Goal: Information Seeking & Learning: Learn about a topic

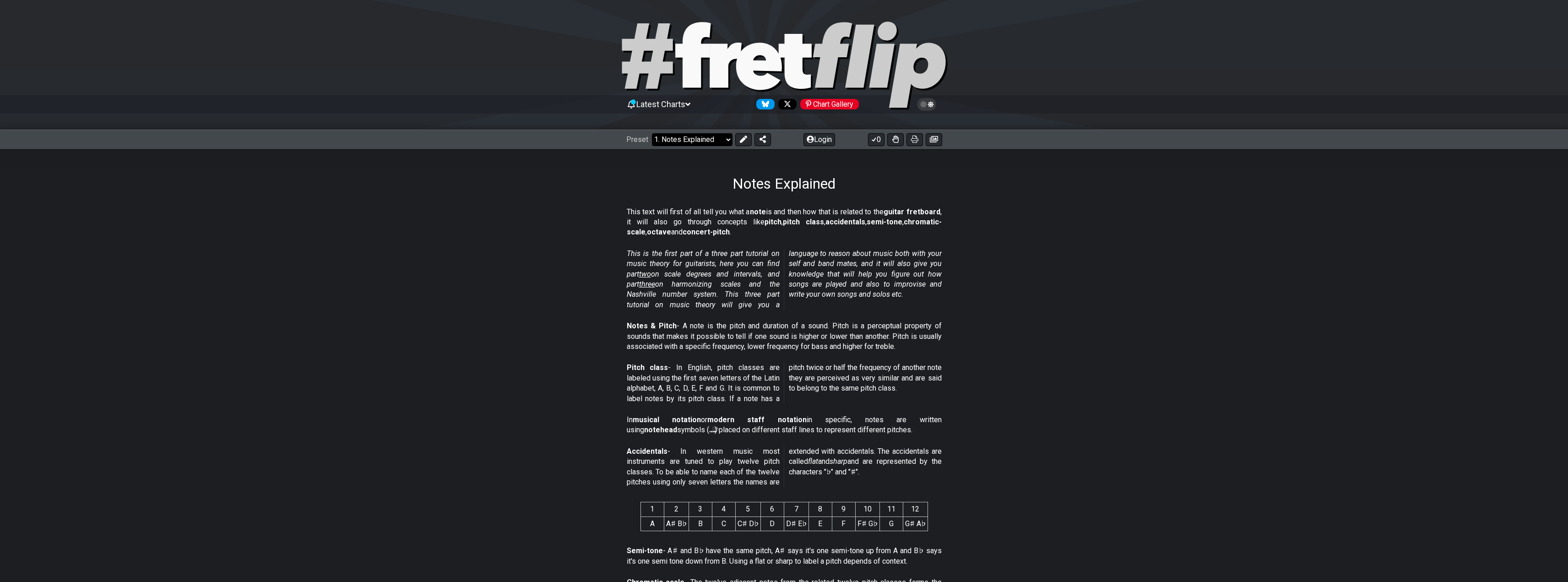
click at [687, 140] on select "Welcome to #fretflip! Initial Preset Custom Preset Minor Pentatonic Major Penta…" at bounding box center [692, 139] width 80 height 13
click at [706, 136] on select "Welcome to #fretflip! Initial Preset Custom Preset Minor Pentatonic Major Penta…" at bounding box center [692, 139] width 80 height 13
click at [698, 134] on select "Welcome to #fretflip! Initial Preset Custom Preset Minor Pentatonic Major Penta…" at bounding box center [692, 139] width 80 height 13
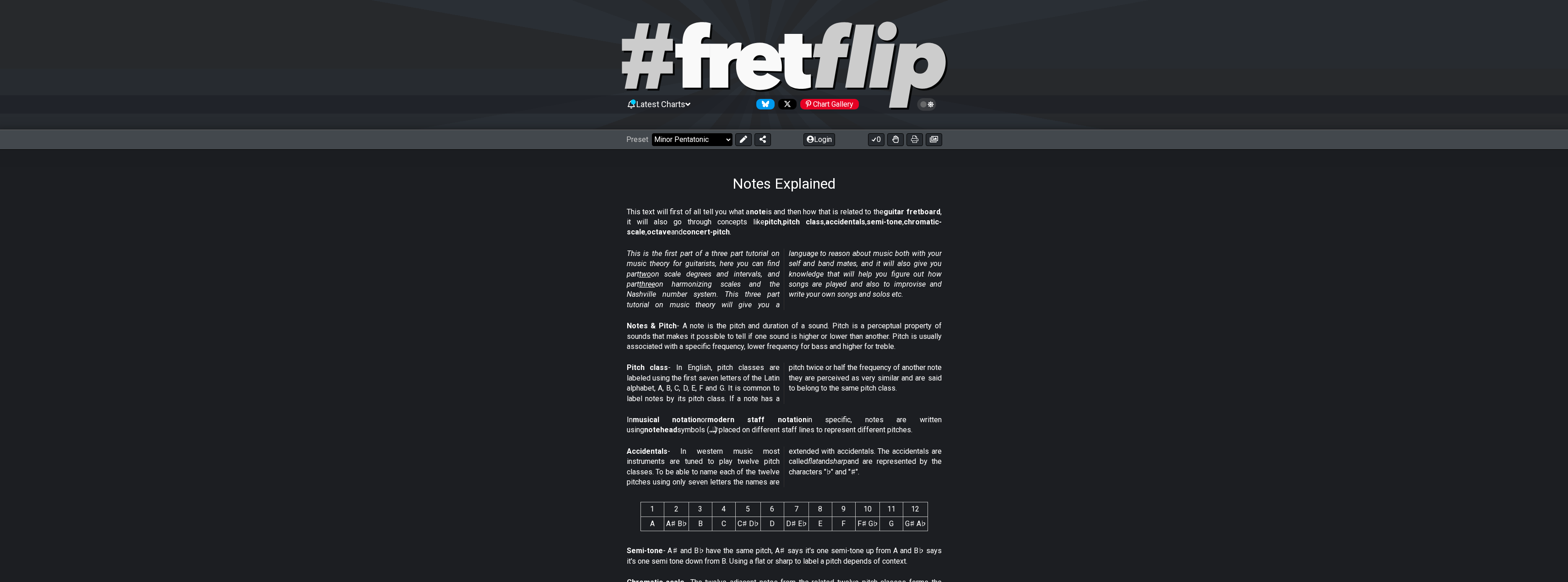
click at [652, 133] on select "Welcome to #fretflip! Initial Preset Custom Preset Minor Pentatonic Major Penta…" at bounding box center [692, 139] width 80 height 13
select select "/minor-pentatonic"
select select "C"
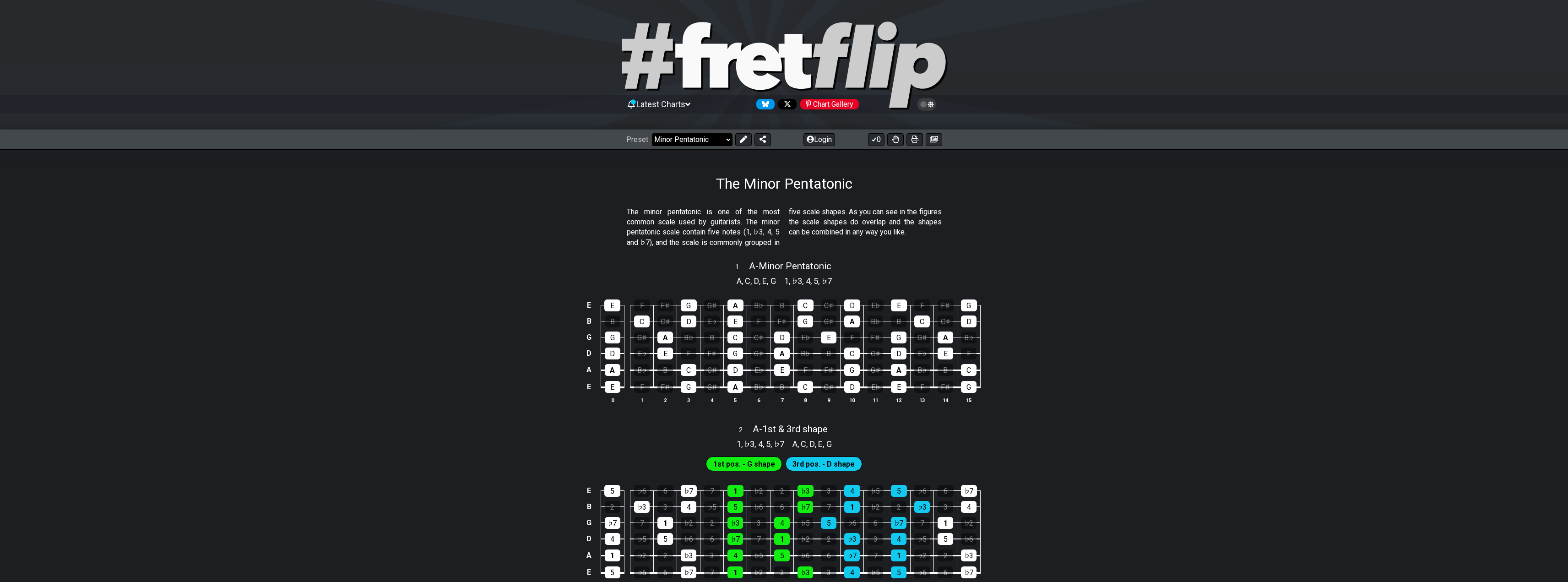
drag, startPoint x: 688, startPoint y: 138, endPoint x: 688, endPoint y: 143, distance: 5.0
click at [688, 138] on select "Welcome to #fretflip! Initial Preset Custom Preset Minor Pentatonic Major Penta…" at bounding box center [692, 139] width 80 height 13
click at [698, 143] on select "Welcome to #fretflip! Initial Preset Custom Preset Minor Pentatonic Major Penta…" at bounding box center [692, 139] width 80 height 13
click at [698, 143] on select "Welcome to #fretflip! Initial Preset Custom Preset Minor Pentatonic Major Penta…" at bounding box center [692, 139] width 80 height 13
click at [700, 143] on select "Welcome to #fretflip! Initial Preset Custom Preset Minor Pentatonic Major Penta…" at bounding box center [692, 139] width 80 height 13
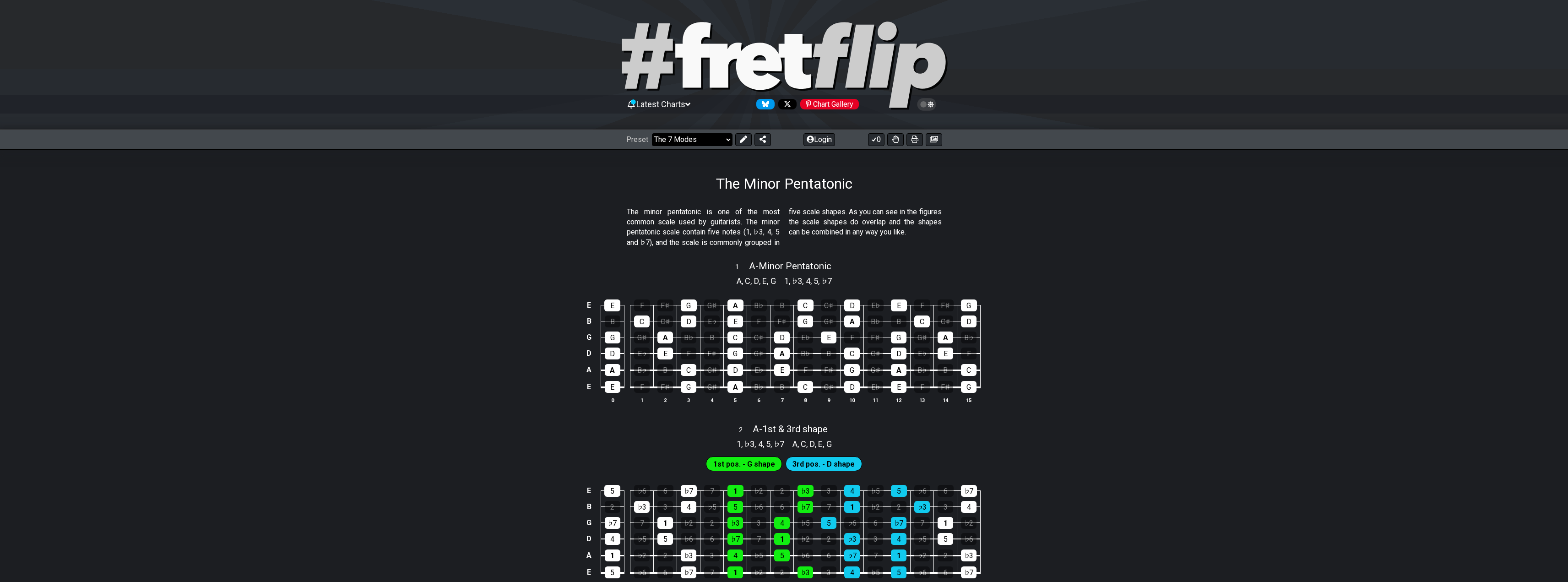
click at [652, 133] on select "Welcome to #fretflip! Initial Preset Custom Preset Minor Pentatonic Major Penta…" at bounding box center [692, 139] width 80 height 13
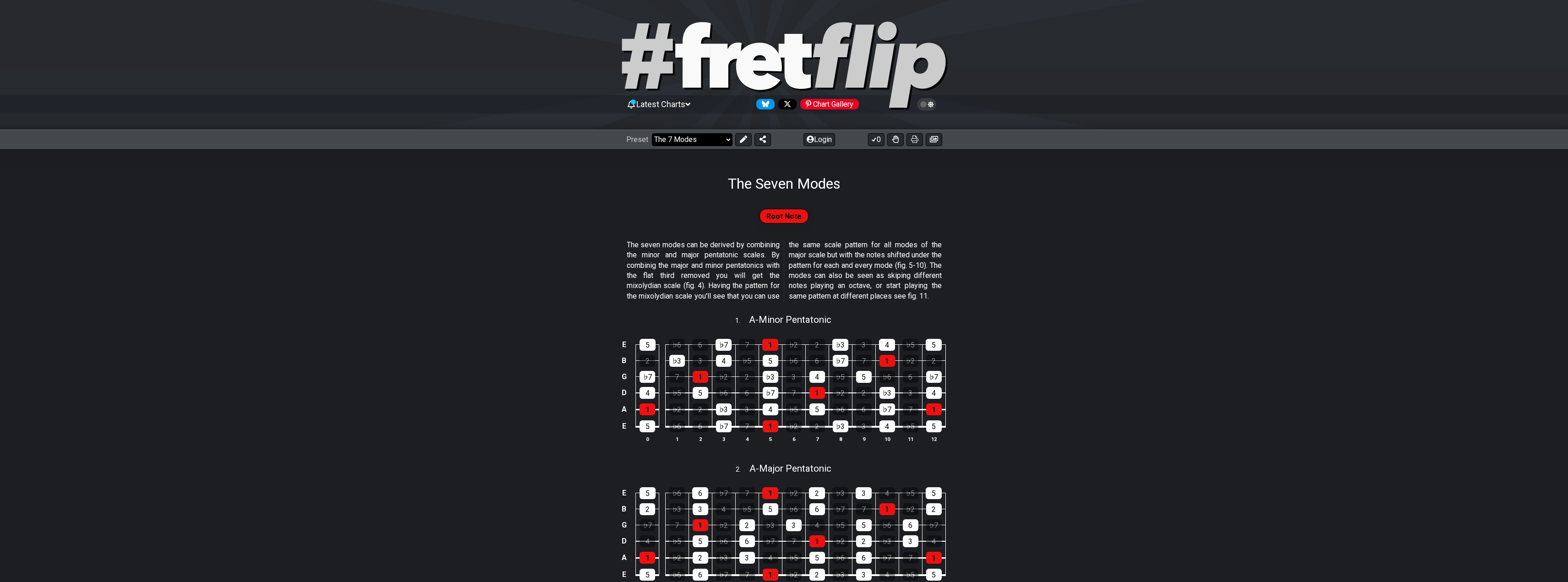
click at [688, 138] on select "Welcome to #fretflip! Initial Preset Custom Preset Minor Pentatonic Major Penta…" at bounding box center [692, 139] width 80 height 13
click at [652, 133] on select "Welcome to #fretflip! Initial Preset Custom Preset Minor Pentatonic Major Penta…" at bounding box center [692, 139] width 80 height 13
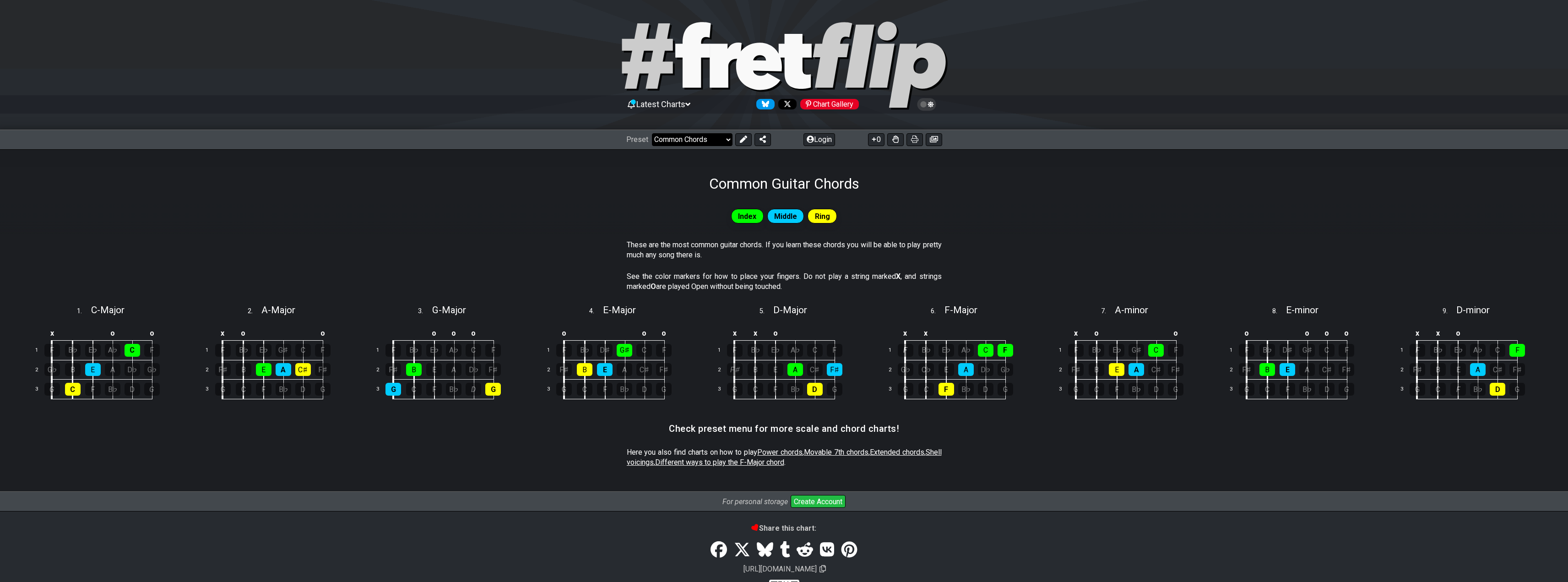
click at [669, 137] on select "Welcome to #fretflip! Initial Preset Custom Preset Minor Pentatonic Major Penta…" at bounding box center [692, 139] width 80 height 13
click at [652, 133] on select "Welcome to #fretflip! Initial Preset Custom Preset Minor Pentatonic Major Penta…" at bounding box center [692, 139] width 80 height 13
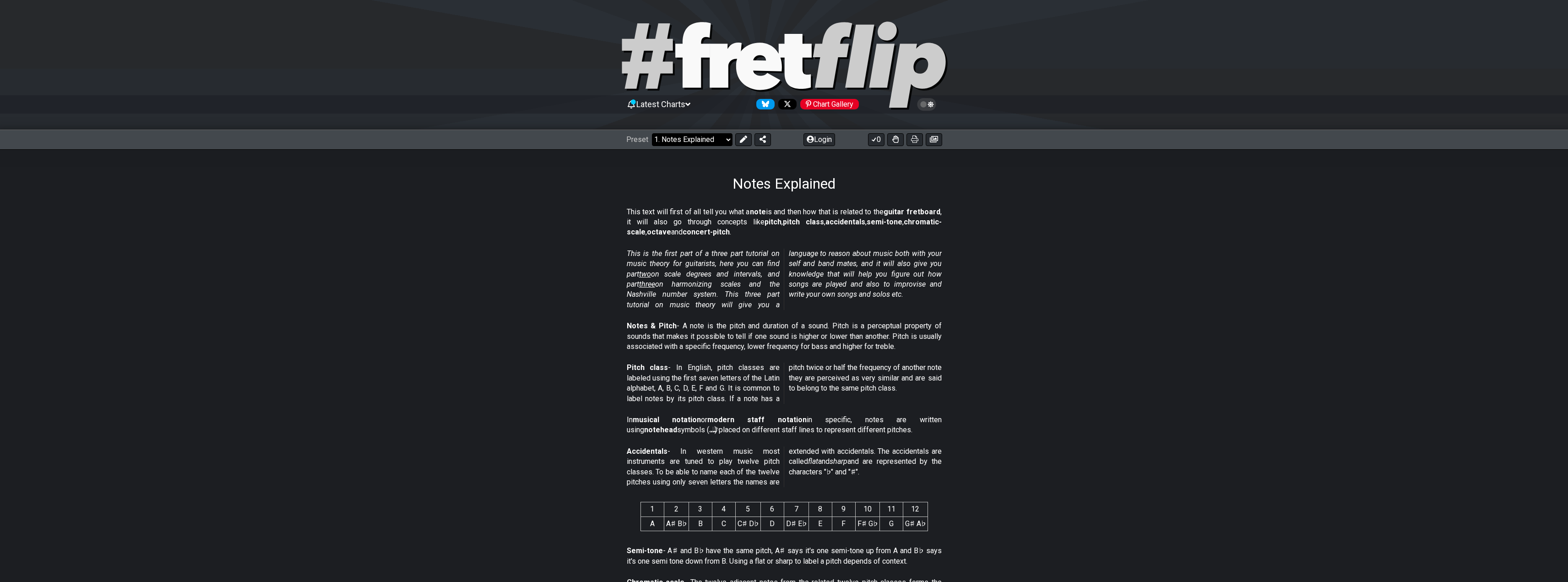
click at [672, 141] on select "Welcome to #fretflip! Initial Preset Custom Preset Minor Pentatonic Major Penta…" at bounding box center [692, 139] width 80 height 13
click at [652, 133] on select "Welcome to #fretflip! Initial Preset Custom Preset Minor Pentatonic Major Penta…" at bounding box center [692, 139] width 80 height 13
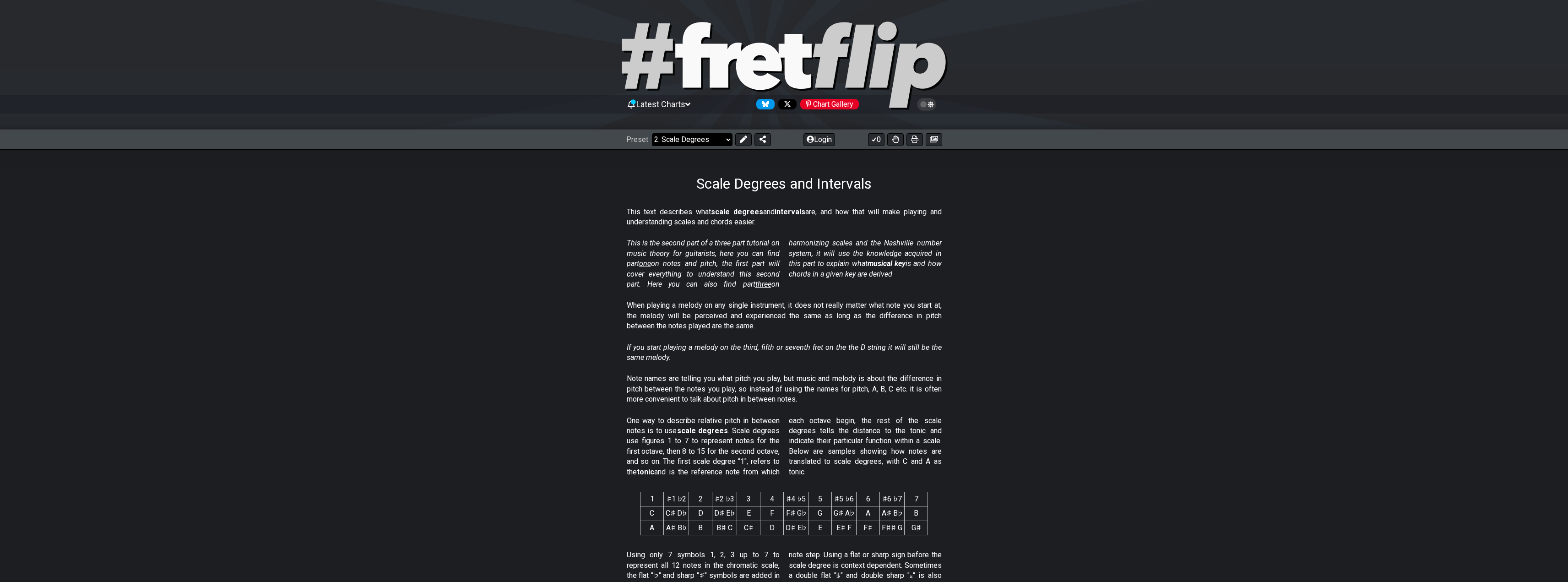
click at [689, 141] on select "Welcome to #fretflip! Initial Preset Custom Preset Minor Pentatonic Major Penta…" at bounding box center [692, 139] width 80 height 13
click at [652, 133] on select "Welcome to #fretflip! Initial Preset Custom Preset Minor Pentatonic Major Penta…" at bounding box center [692, 139] width 80 height 13
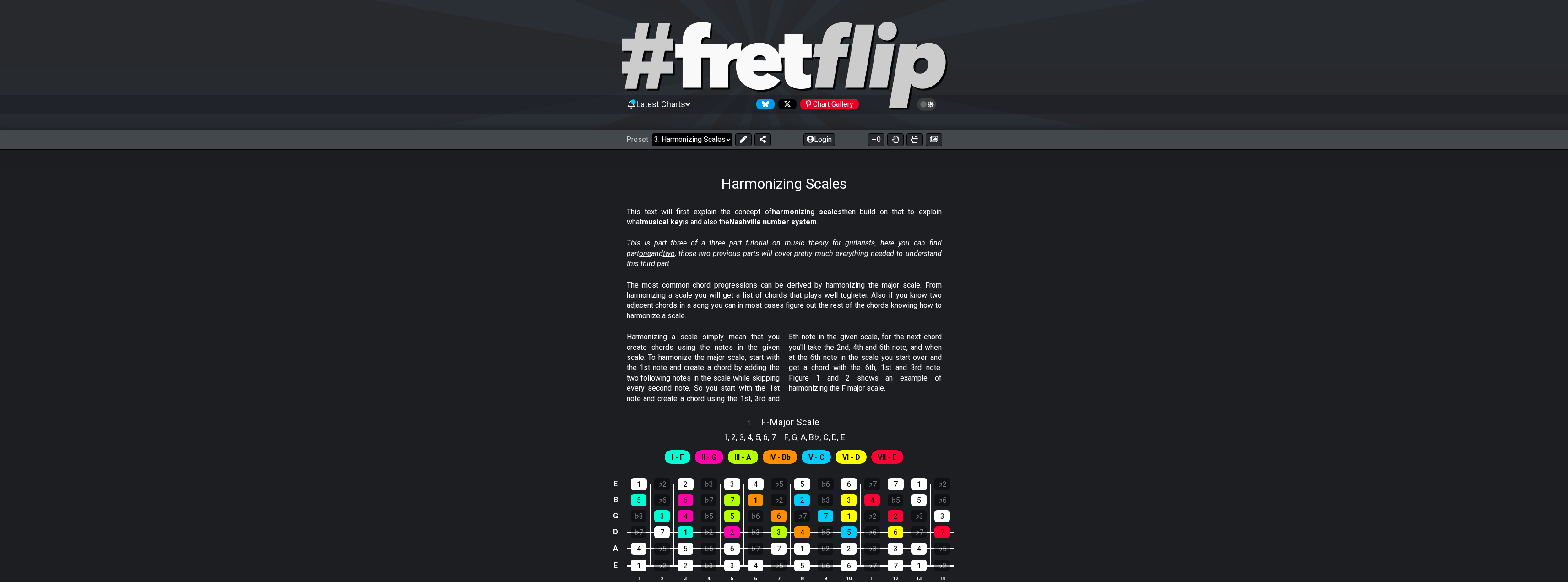
click at [686, 141] on select "Welcome to #fretflip! Initial Preset Custom Preset Minor Pentatonic Major Penta…" at bounding box center [692, 139] width 80 height 13
click at [652, 133] on select "Welcome to #fretflip! Initial Preset Custom Preset Minor Pentatonic Major Penta…" at bounding box center [692, 139] width 80 height 13
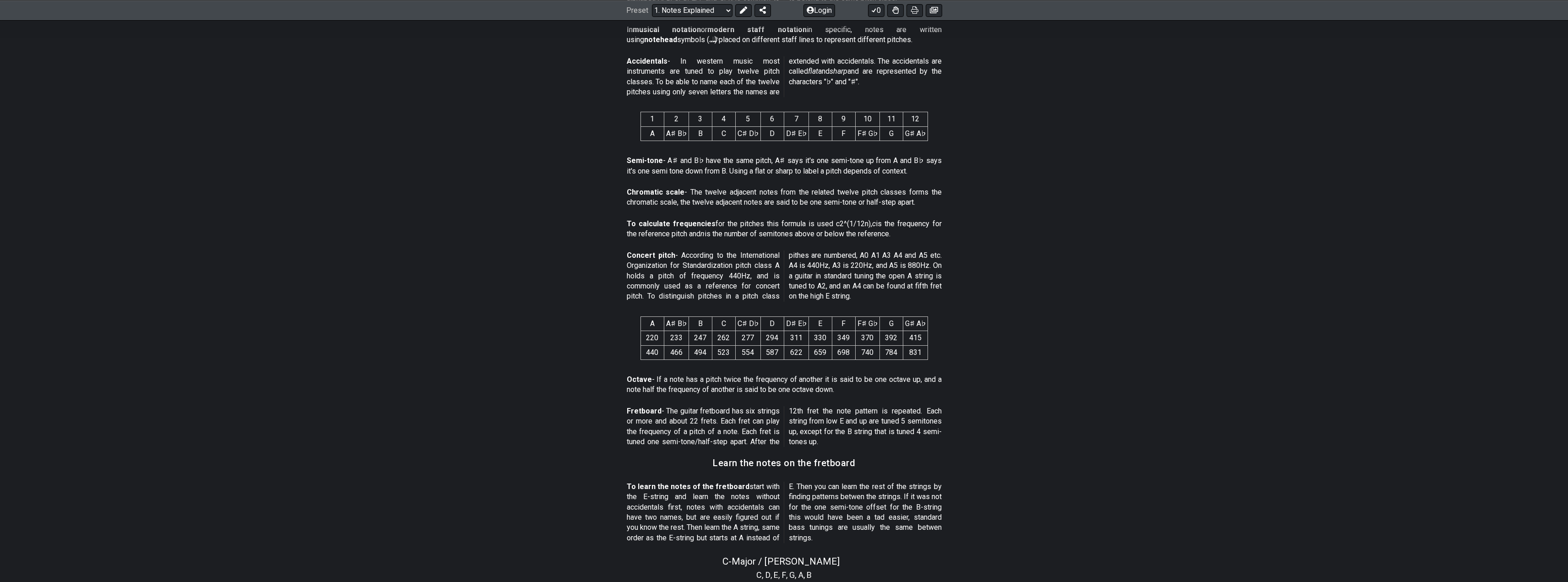
scroll to position [366, 0]
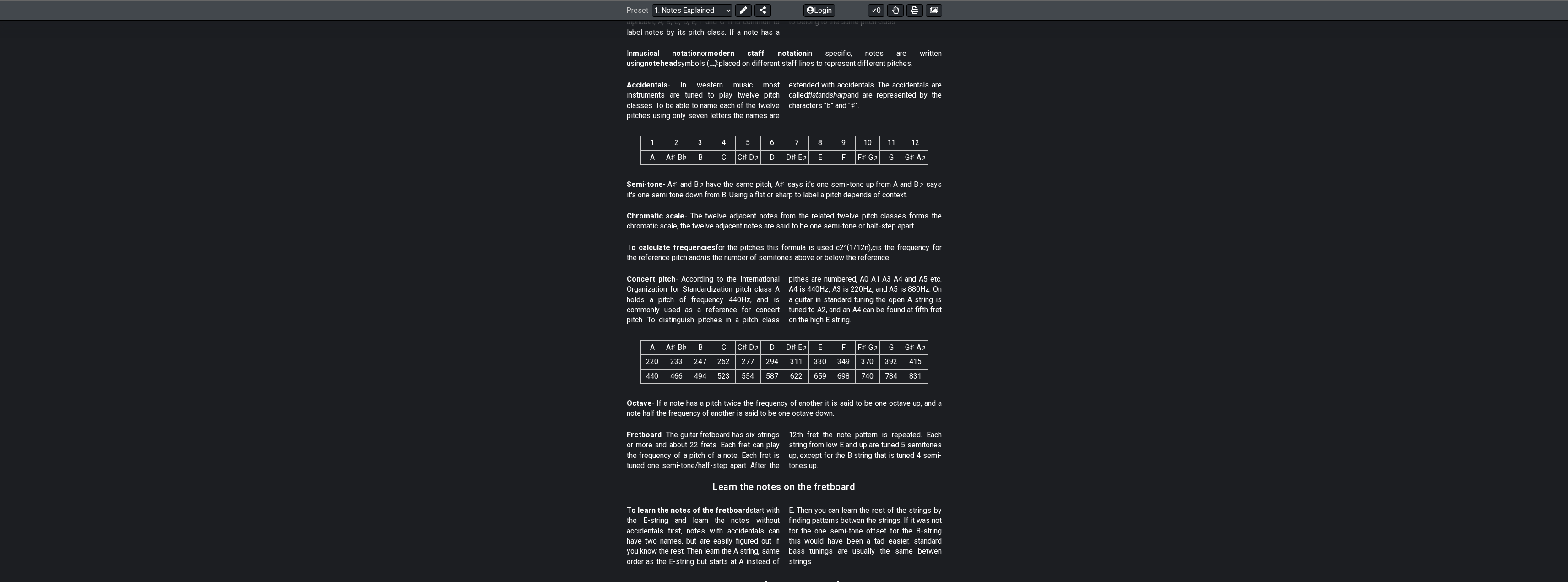
drag, startPoint x: 662, startPoint y: 359, endPoint x: 701, endPoint y: 354, distance: 39.3
click at [690, 355] on tr "220 233 247 262 277 294 311 330 349 370 392 415" at bounding box center [784, 362] width 287 height 14
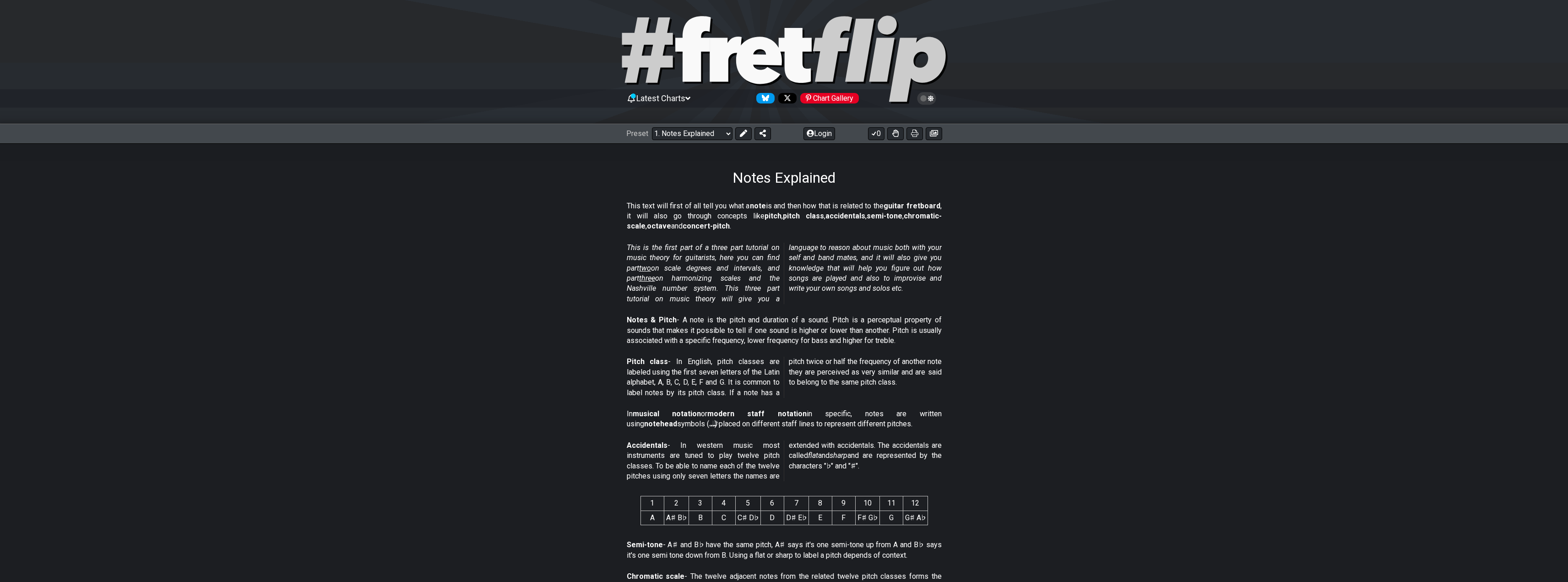
scroll to position [0, 0]
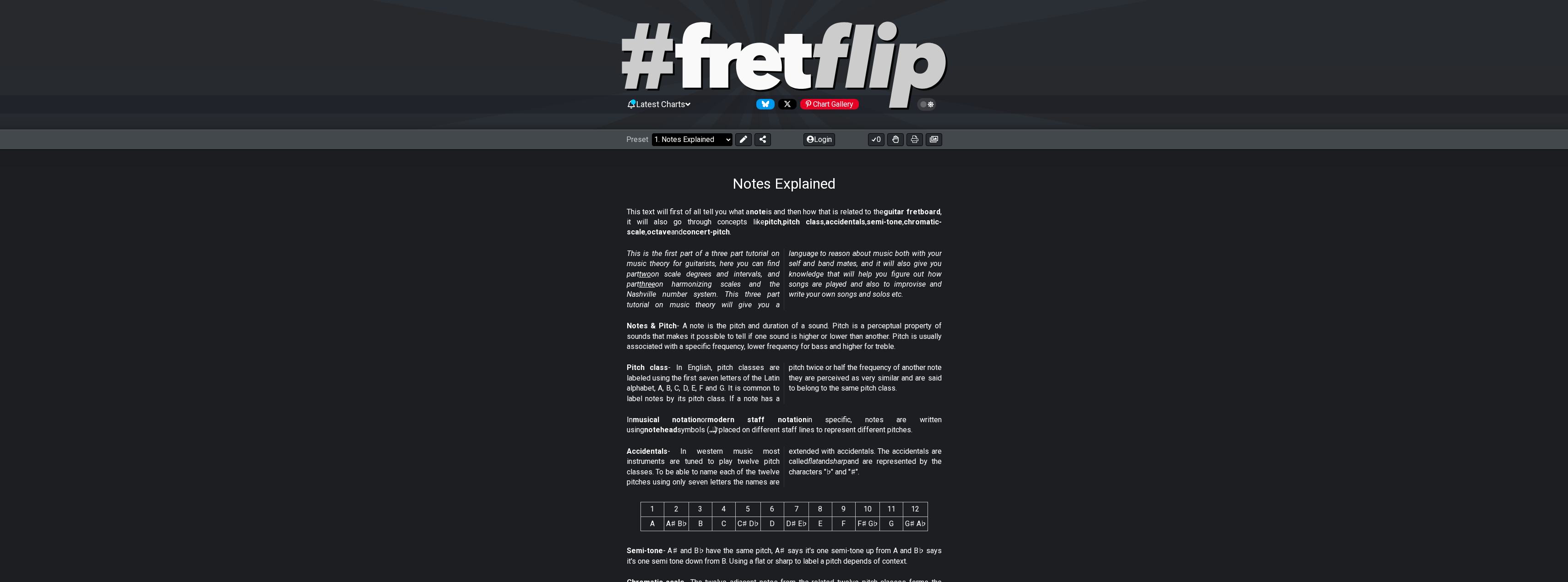
click at [708, 141] on select "Welcome to #fretflip! Initial Preset Custom Preset Minor Pentatonic Major Penta…" at bounding box center [692, 139] width 80 height 13
click at [652, 133] on select "Welcome to #fretflip! Initial Preset Custom Preset Minor Pentatonic Major Penta…" at bounding box center [692, 139] width 80 height 13
select select "/scale-degrees-and-intervals"
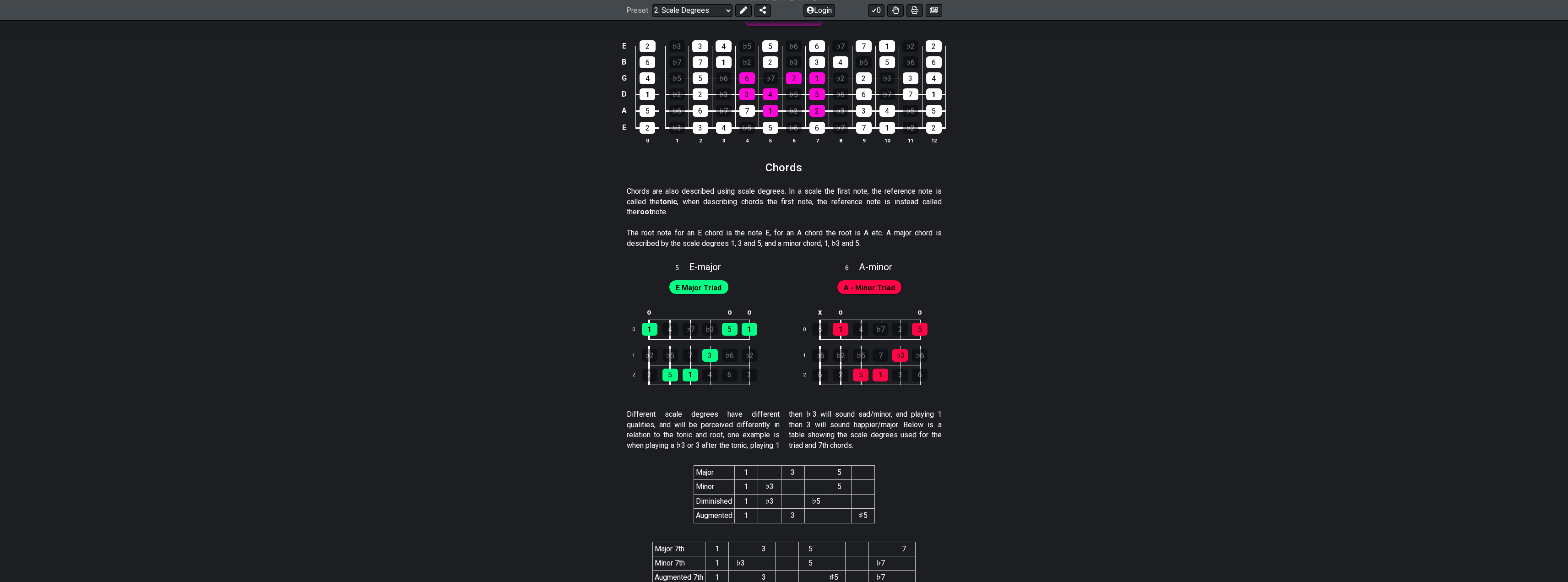
scroll to position [1374, 0]
click at [707, 354] on div "3" at bounding box center [710, 354] width 16 height 13
click at [713, 355] on div "3" at bounding box center [710, 354] width 16 height 13
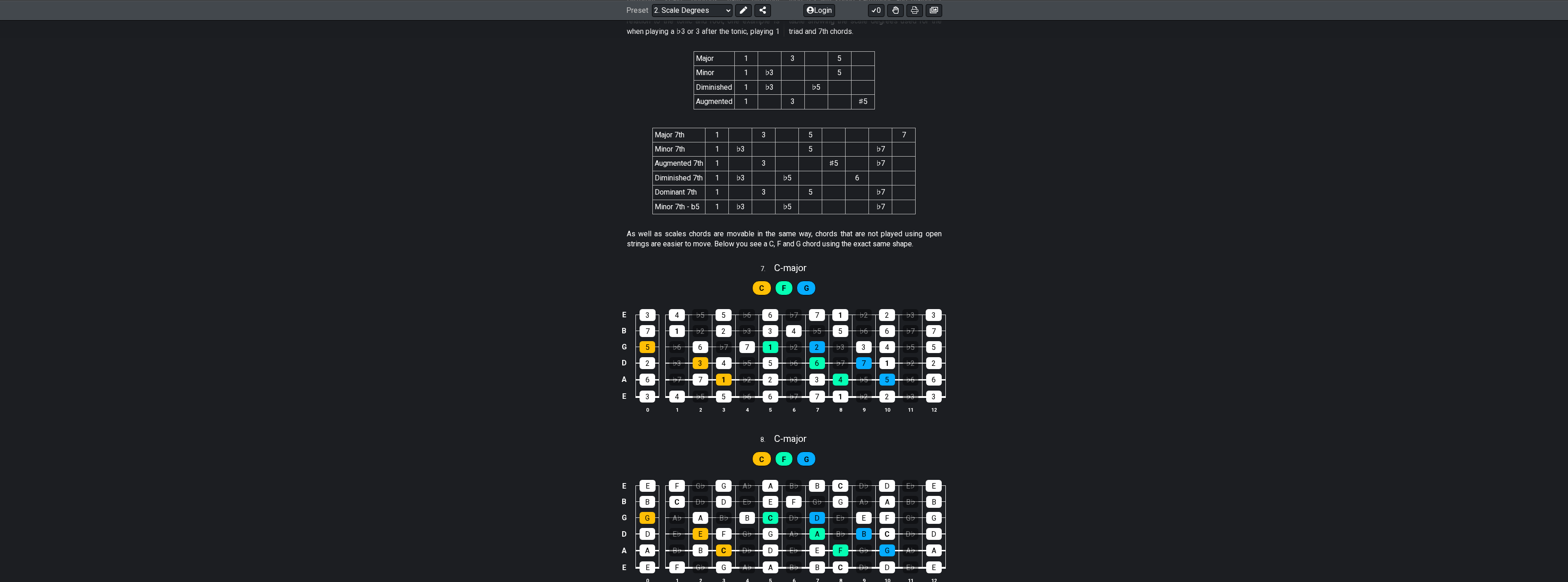
scroll to position [1557, 0]
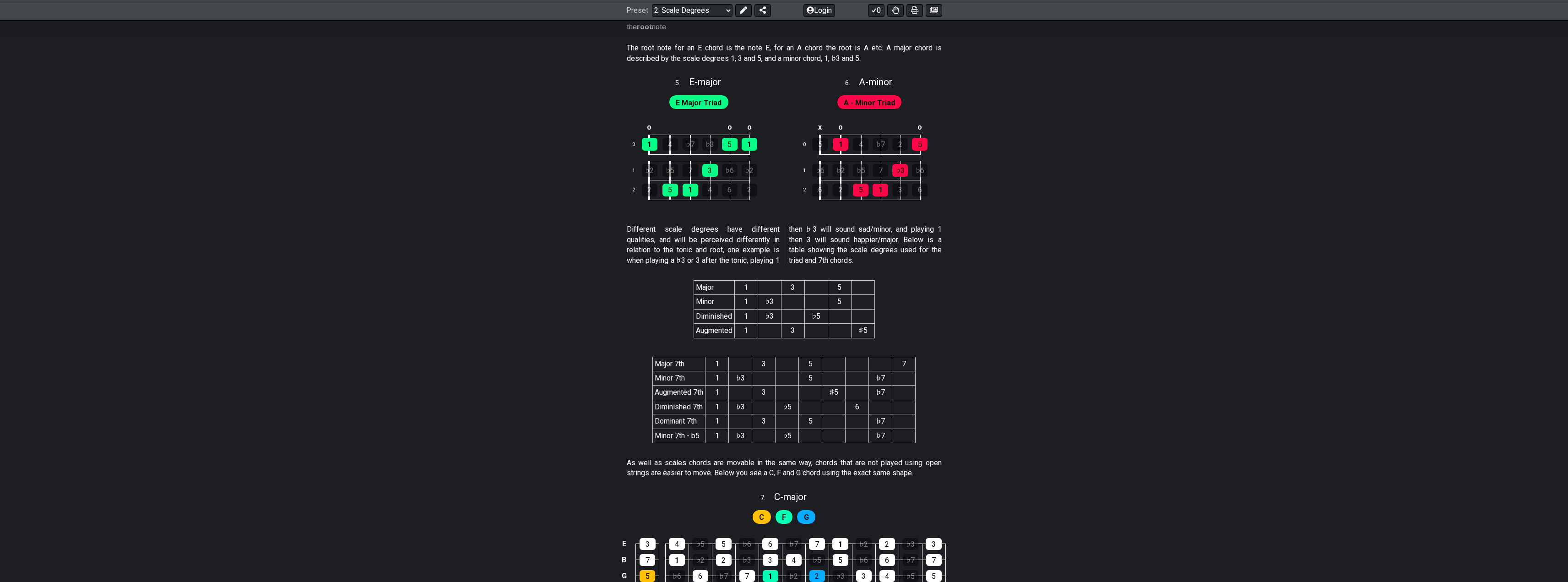
click at [700, 101] on span "E Major Triad" at bounding box center [699, 102] width 46 height 13
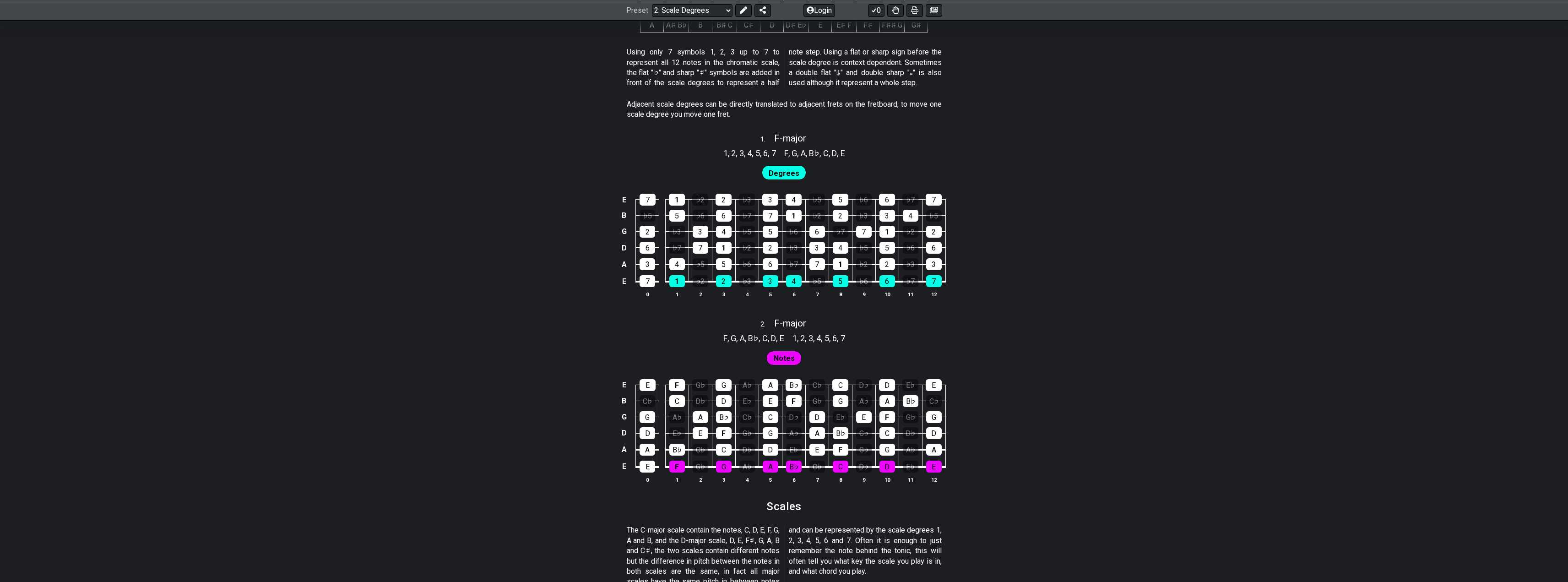
scroll to position [504, 0]
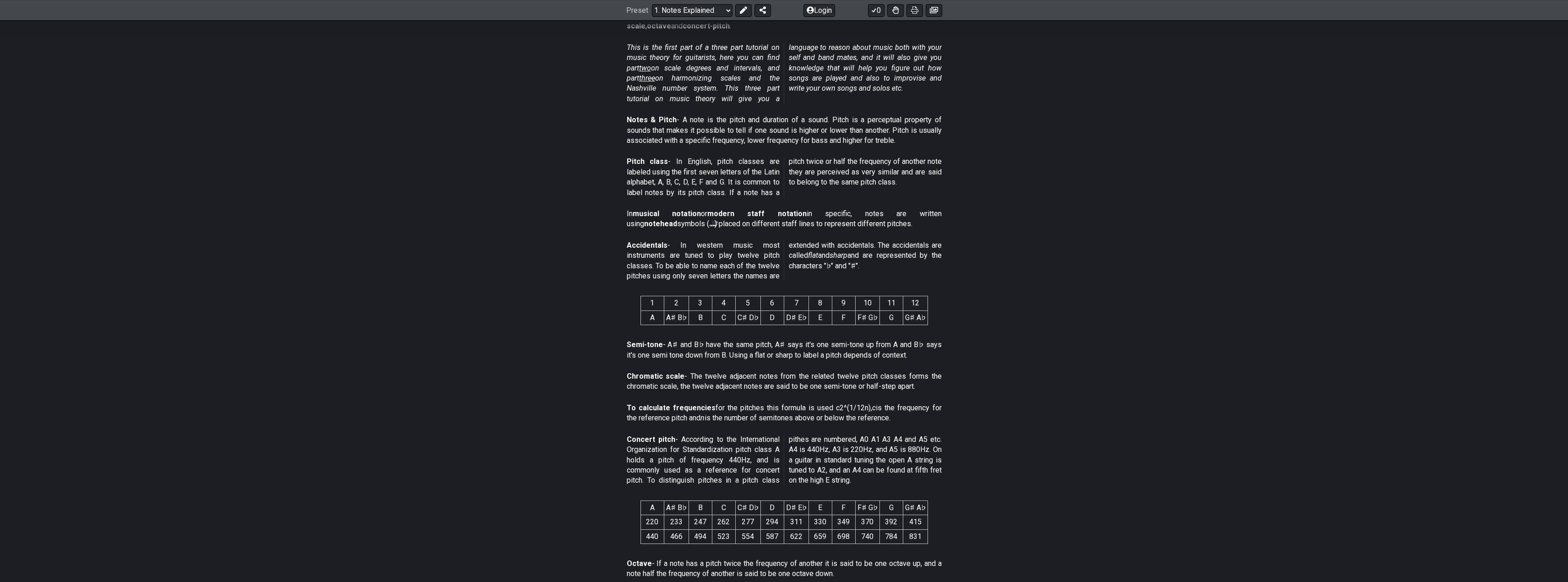
scroll to position [229, 0]
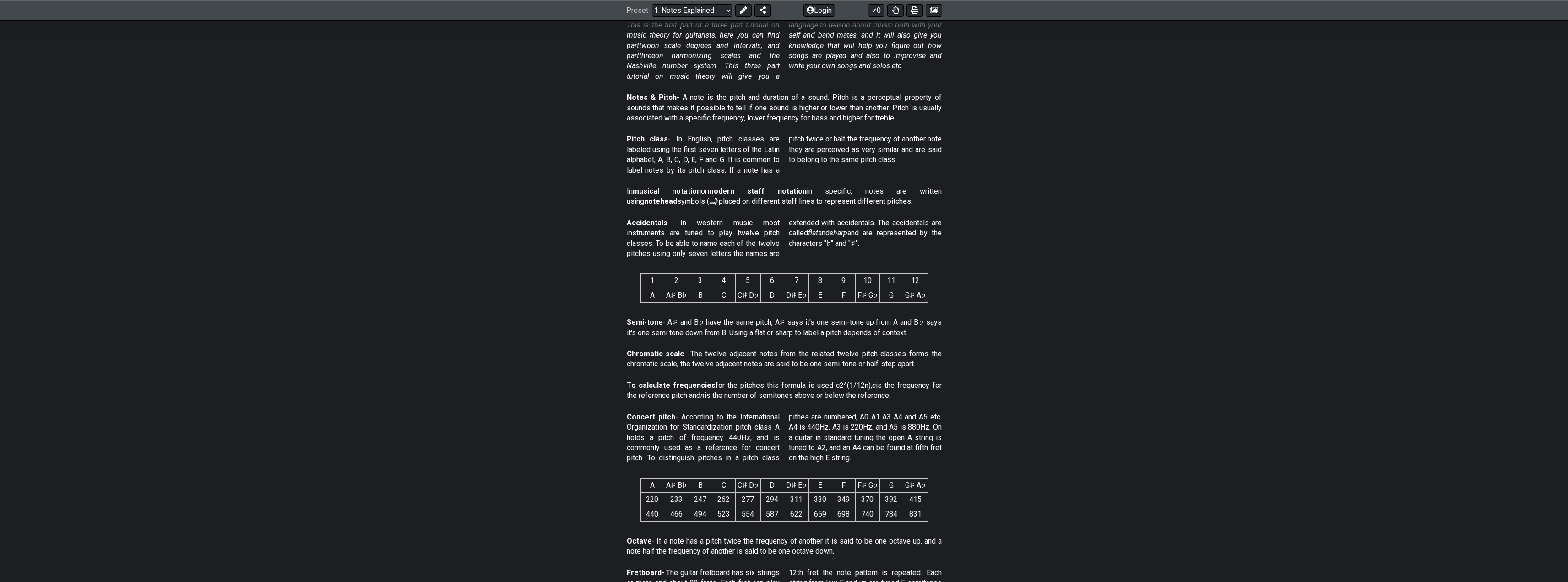
scroll to position [229, 0]
